Goal: Information Seeking & Learning: Learn about a topic

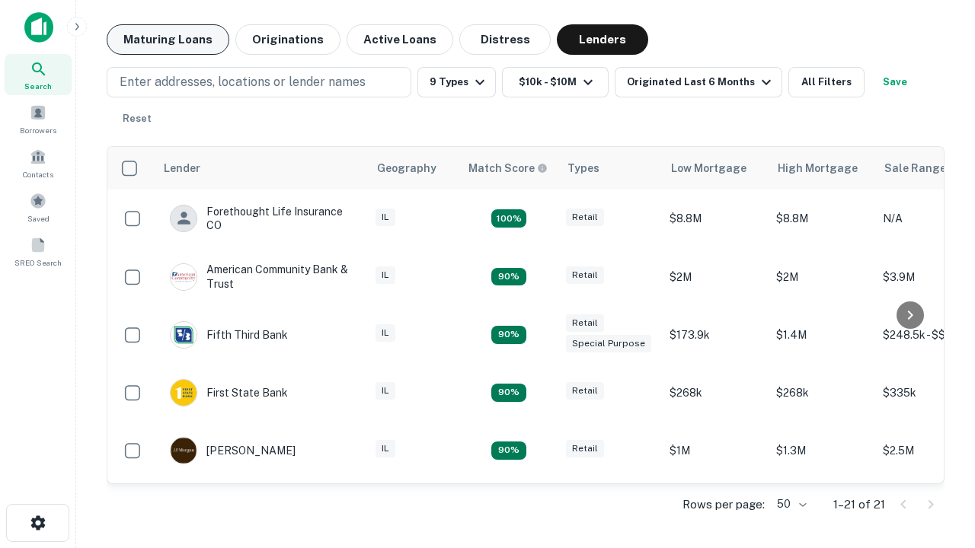
click at [168, 40] on button "Maturing Loans" at bounding box center [168, 39] width 123 height 30
